Goal: Task Accomplishment & Management: Use online tool/utility

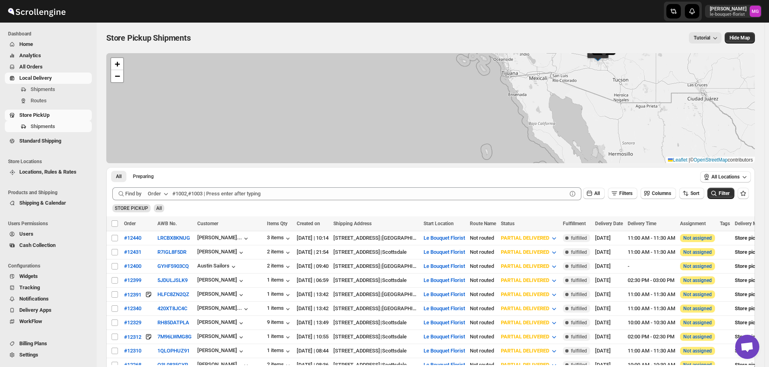
click at [48, 91] on span "Shipments" at bounding box center [43, 89] width 25 height 6
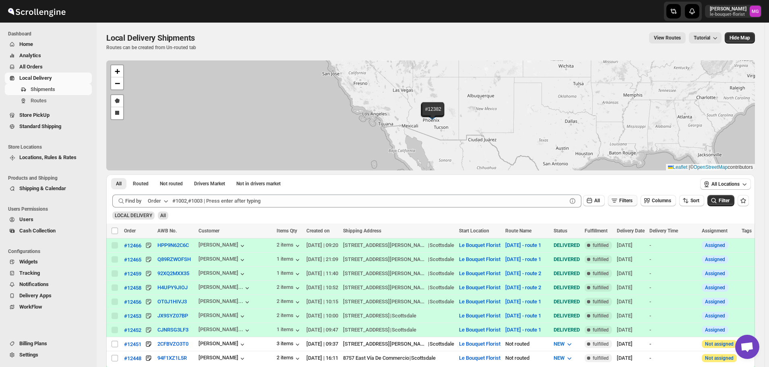
click at [632, 201] on span "Filters" at bounding box center [625, 201] width 13 height 6
click at [625, 232] on span "Add Filter" at bounding box center [629, 232] width 21 height 6
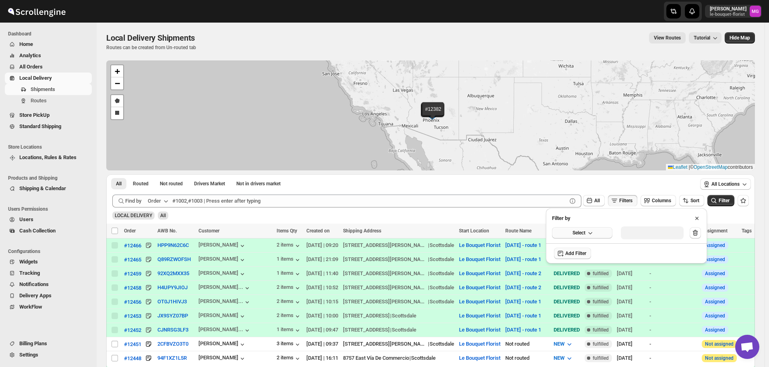
click at [589, 232] on icon "button" at bounding box center [590, 233] width 8 height 8
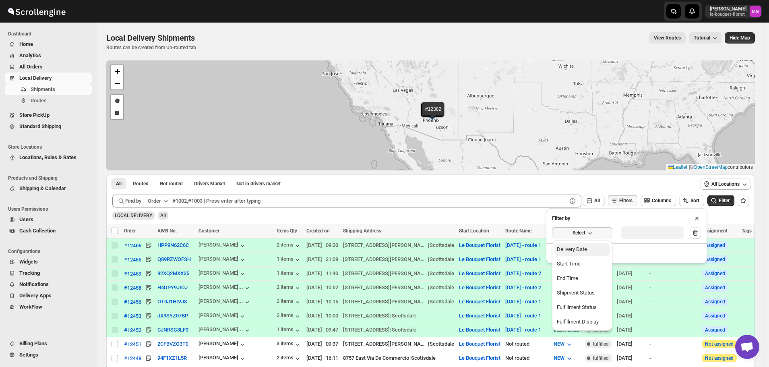
click at [576, 249] on div "Delivery Date" at bounding box center [572, 249] width 30 height 8
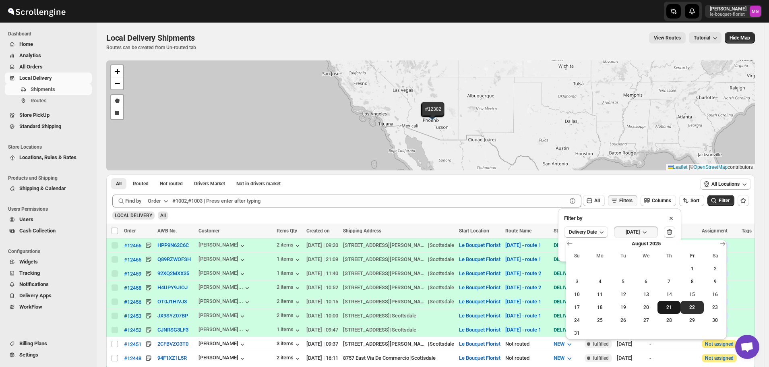
click at [672, 304] on span "21" at bounding box center [669, 307] width 17 height 6
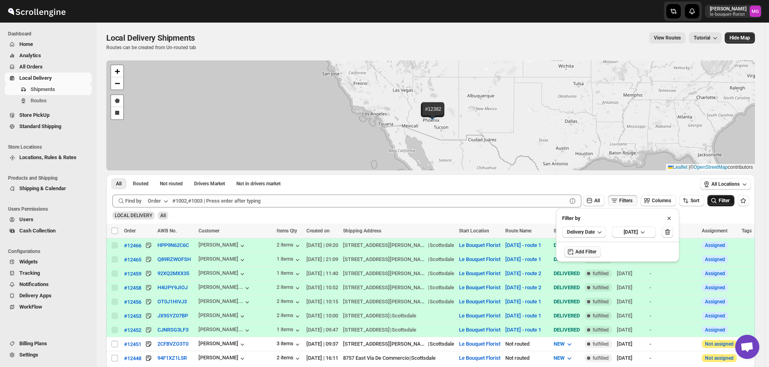
click at [715, 205] on button "Filter" at bounding box center [720, 200] width 27 height 11
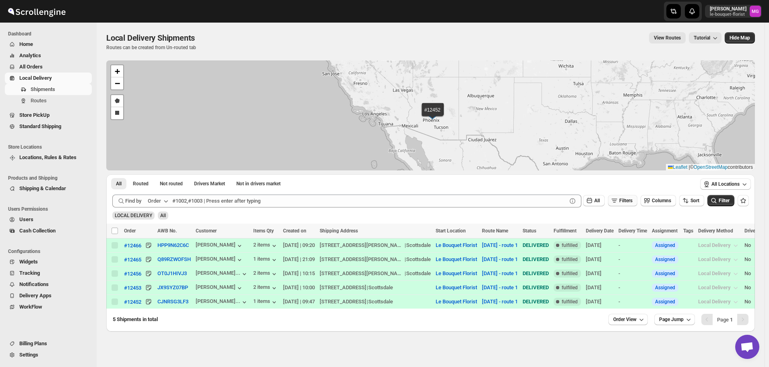
click at [628, 198] on span "Filters" at bounding box center [625, 201] width 13 height 6
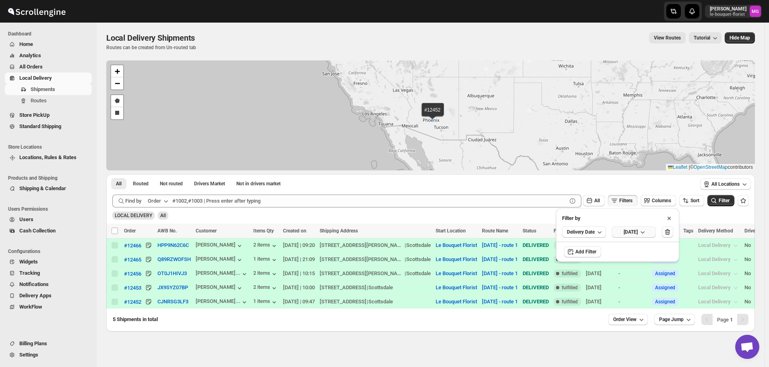
click at [637, 228] on button "[DATE]" at bounding box center [634, 231] width 44 height 11
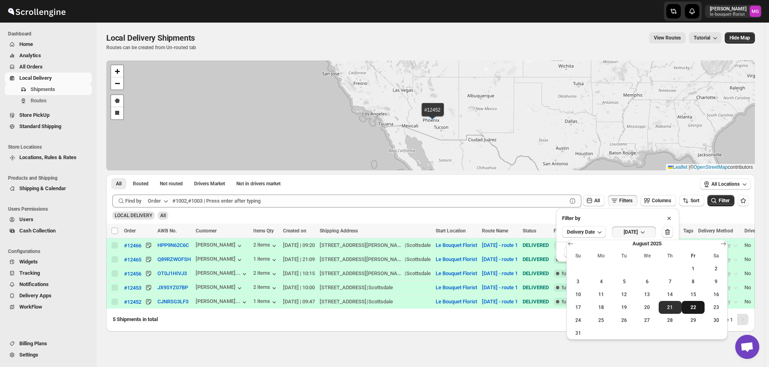
click at [686, 306] on span "22" at bounding box center [693, 307] width 17 height 6
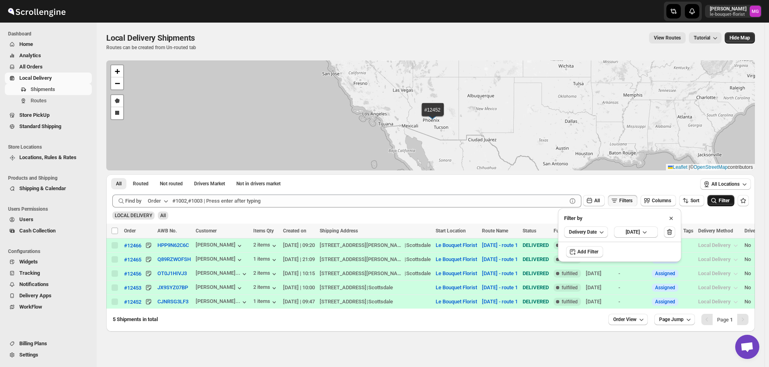
click at [723, 203] on span "Filter" at bounding box center [724, 201] width 11 height 6
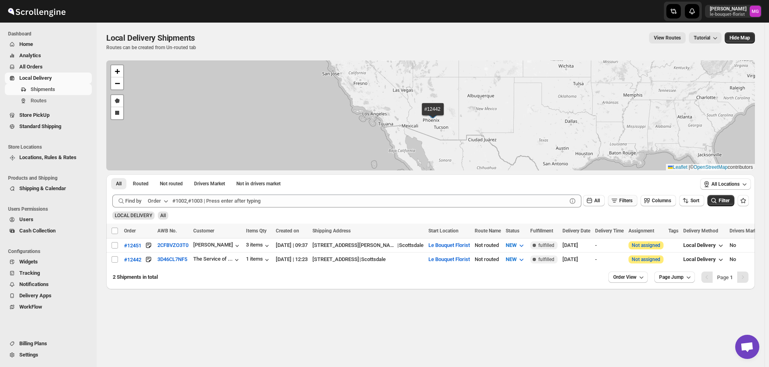
click at [624, 205] on button "Filters" at bounding box center [622, 200] width 29 height 11
click at [646, 236] on button "[DATE]" at bounding box center [636, 231] width 44 height 11
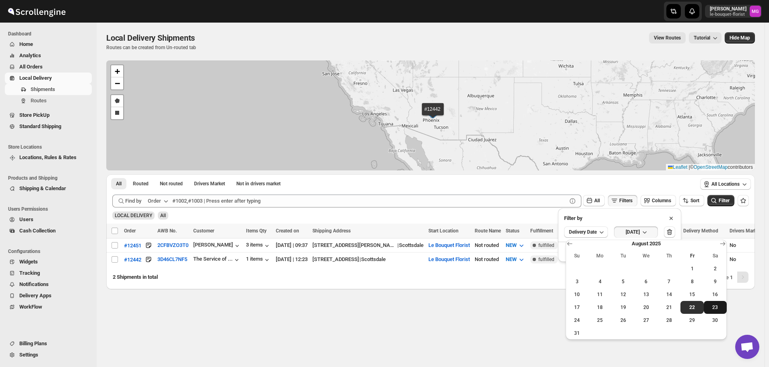
click at [716, 312] on button "23" at bounding box center [715, 307] width 23 height 13
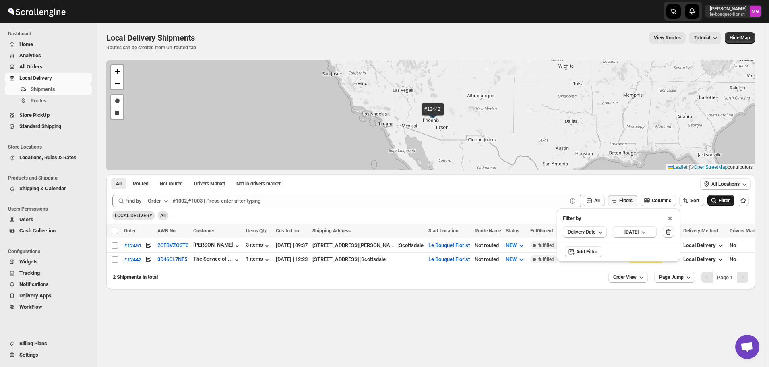
click at [719, 205] on button "Filter" at bounding box center [720, 200] width 27 height 11
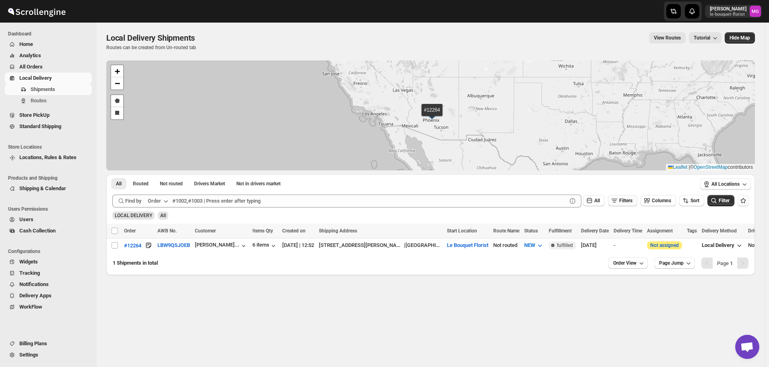
click at [632, 202] on span "Filters" at bounding box center [625, 201] width 13 height 6
click at [629, 198] on span "Filters" at bounding box center [625, 201] width 13 height 6
click at [115, 245] on input "Select shipment" at bounding box center [115, 245] width 6 height 6
checkbox input "true"
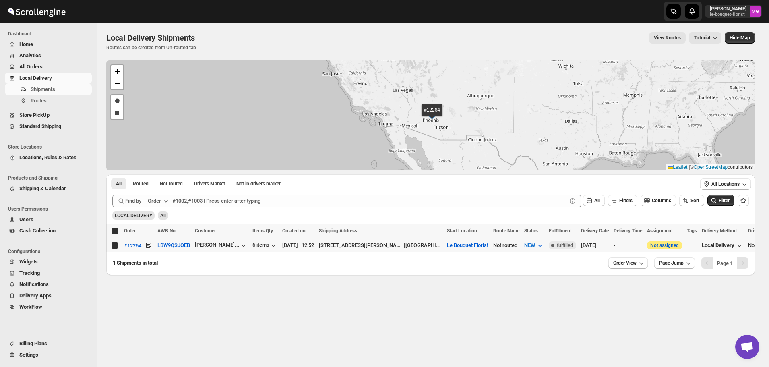
checkbox input "true"
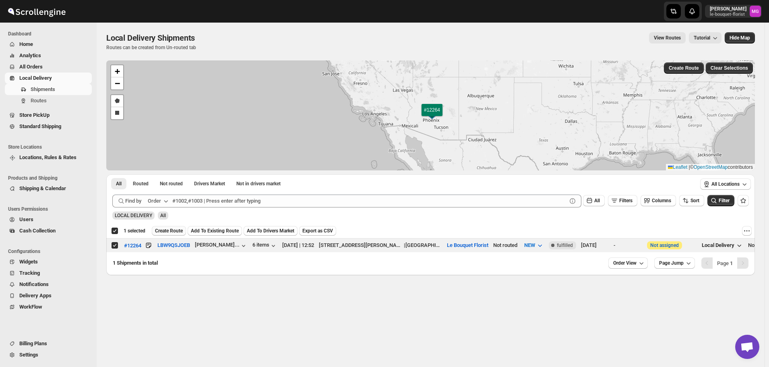
click at [180, 231] on span "Create Route" at bounding box center [169, 230] width 28 height 6
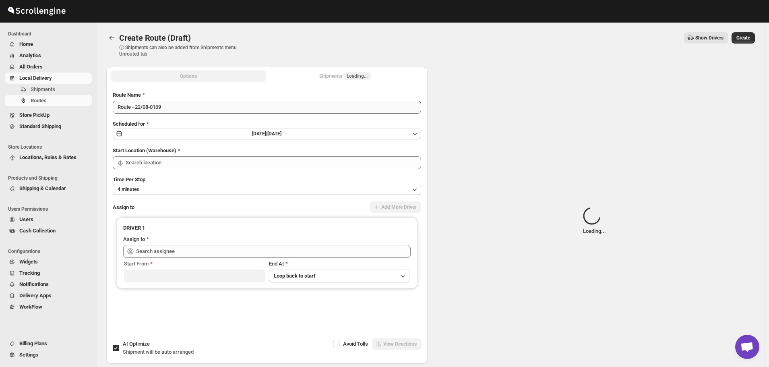
type input "Le Bouquet Florist"
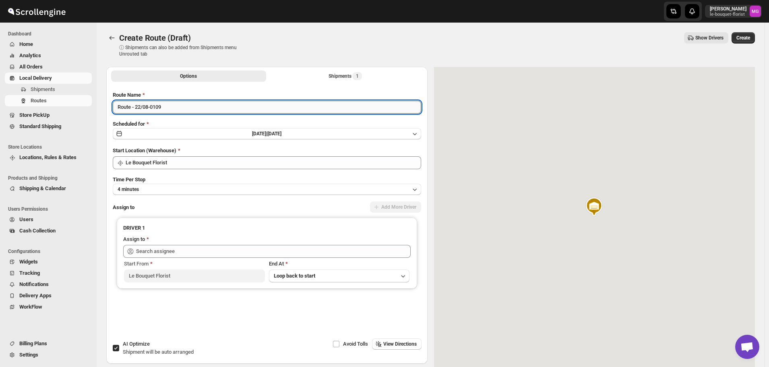
click at [162, 102] on input "Route - 22/08-0109" at bounding box center [267, 107] width 308 height 13
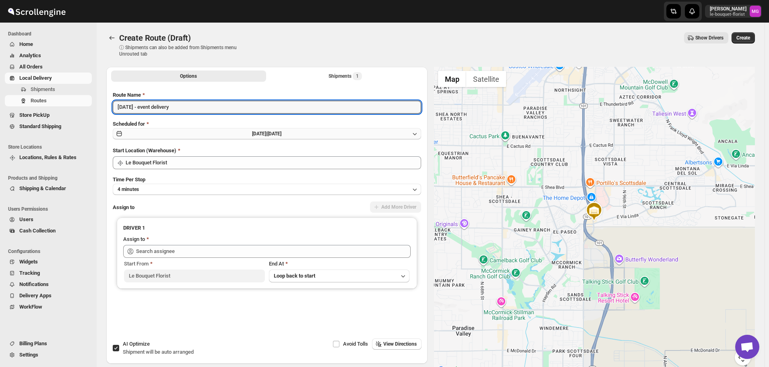
type input "[DATE] - event delivery"
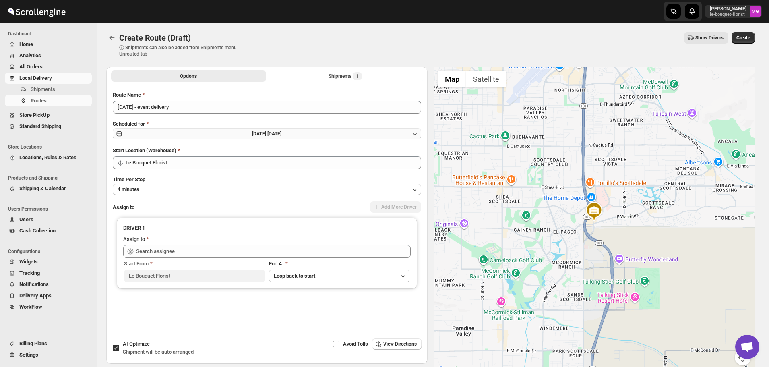
click at [217, 136] on button "[DATE] | [DATE]" at bounding box center [267, 133] width 308 height 11
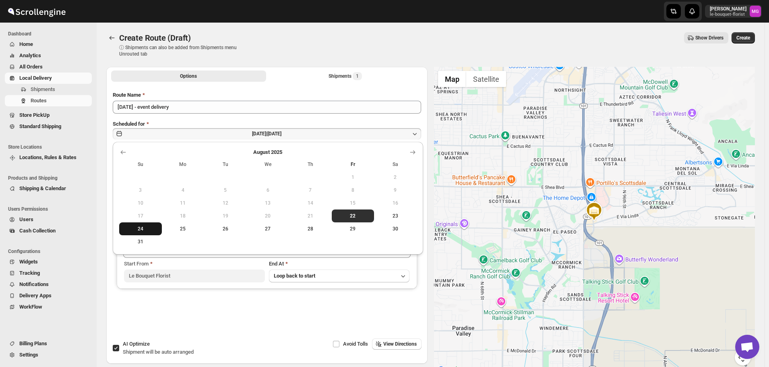
click at [146, 224] on button "24" at bounding box center [140, 228] width 43 height 13
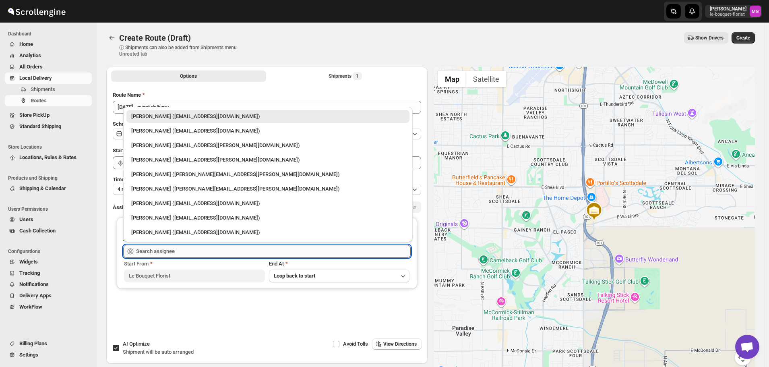
click at [175, 252] on input "text" at bounding box center [273, 251] width 275 height 13
click at [174, 143] on div "[PERSON_NAME] ([EMAIL_ADDRESS][PERSON_NAME][DOMAIN_NAME])" at bounding box center [267, 145] width 273 height 8
type input "[PERSON_NAME] ([EMAIL_ADDRESS][PERSON_NAME][DOMAIN_NAME])"
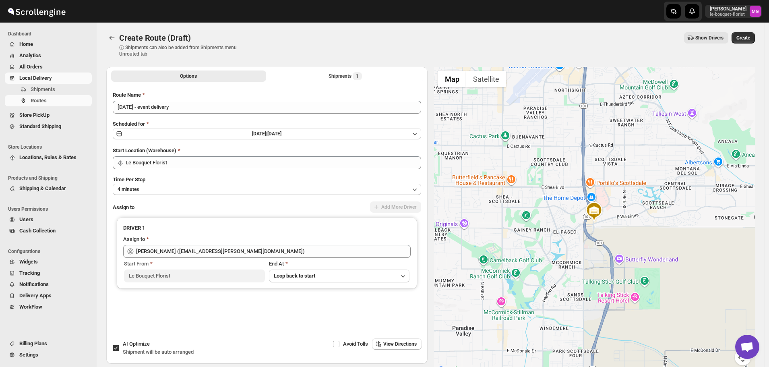
click at [136, 351] on span "Shipment will be auto arranged" at bounding box center [158, 352] width 71 height 6
click at [119, 351] on input "AI Optimize Shipment will be auto arranged" at bounding box center [116, 348] width 6 height 6
checkbox input "false"
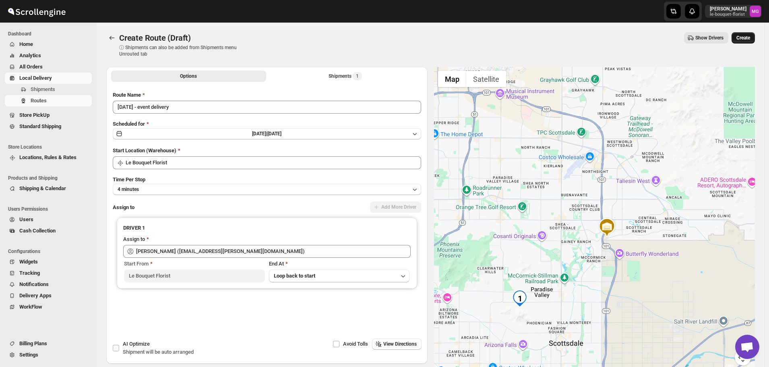
click at [750, 39] on span "Create" at bounding box center [743, 38] width 14 height 6
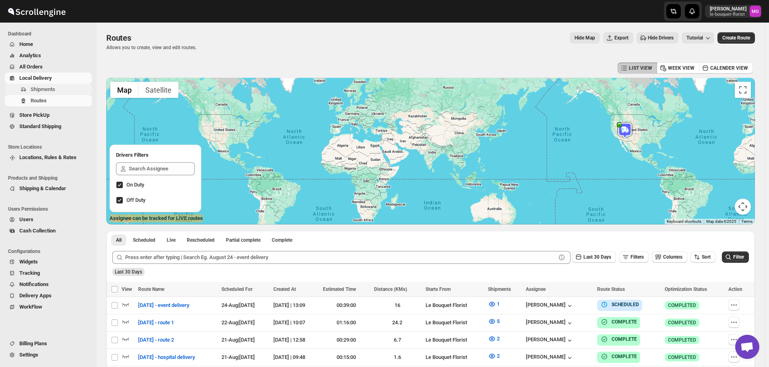
click at [51, 94] on button "Shipments" at bounding box center [48, 89] width 87 height 11
